Goal: Check status: Check status

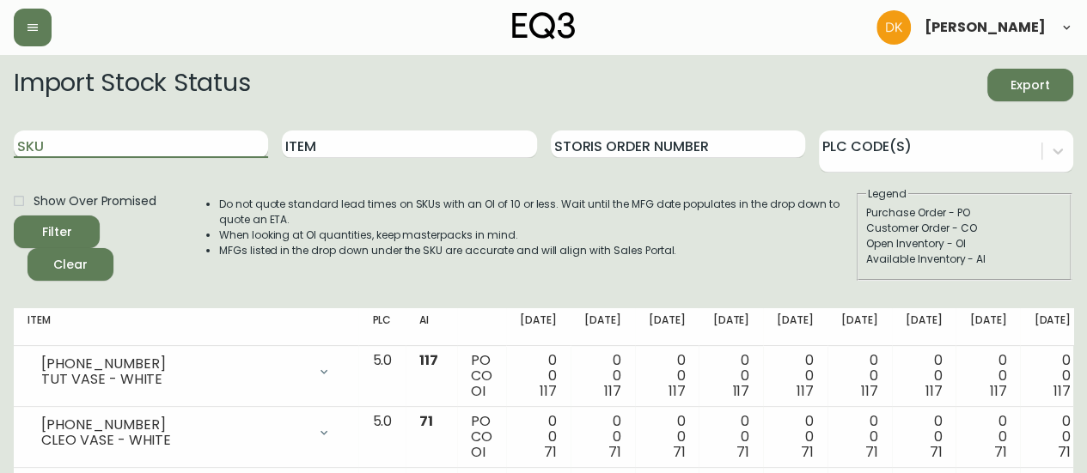
click at [113, 145] on input "SKU" at bounding box center [141, 144] width 254 height 27
paste input "1220-105-4"
type input "1220-105-4"
click at [14, 216] on button "Filter" at bounding box center [57, 232] width 86 height 33
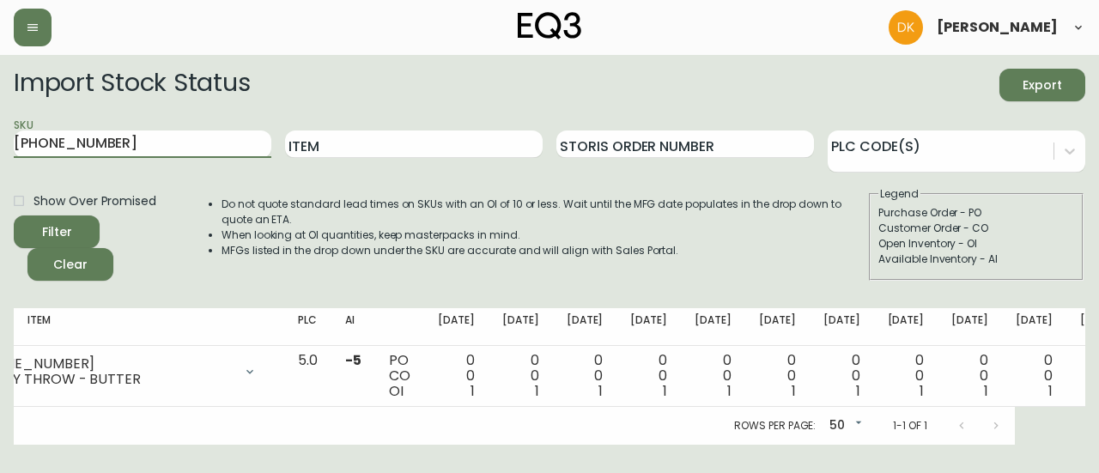
scroll to position [0, 91]
